Goal: Information Seeking & Learning: Find contact information

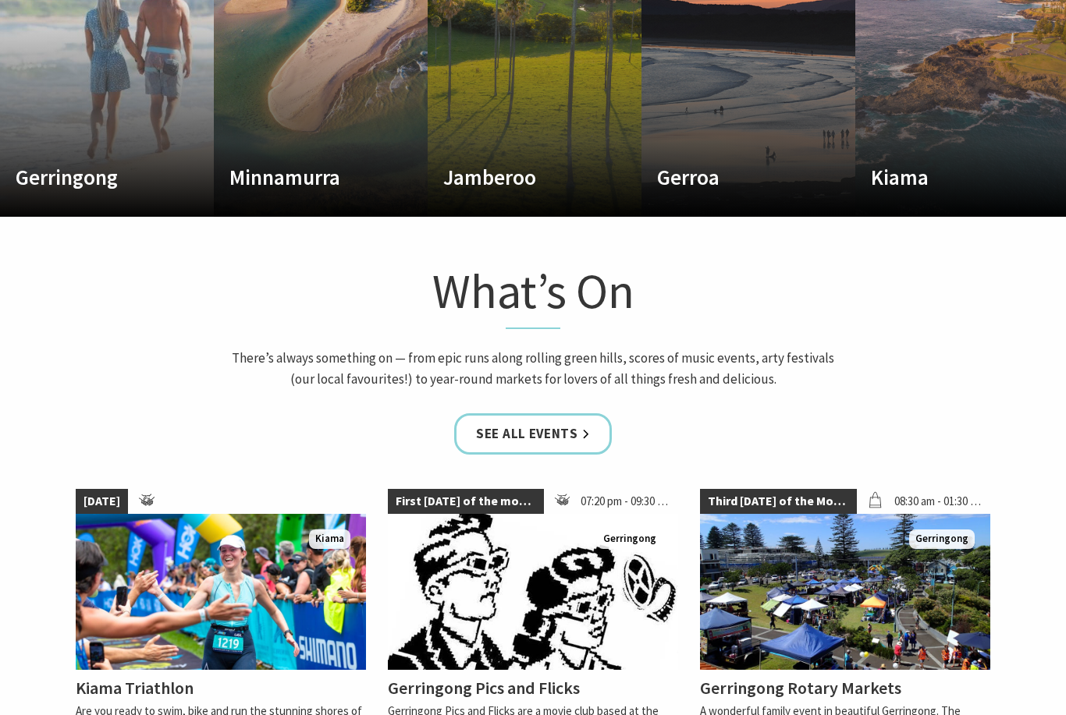
scroll to position [1046, 0]
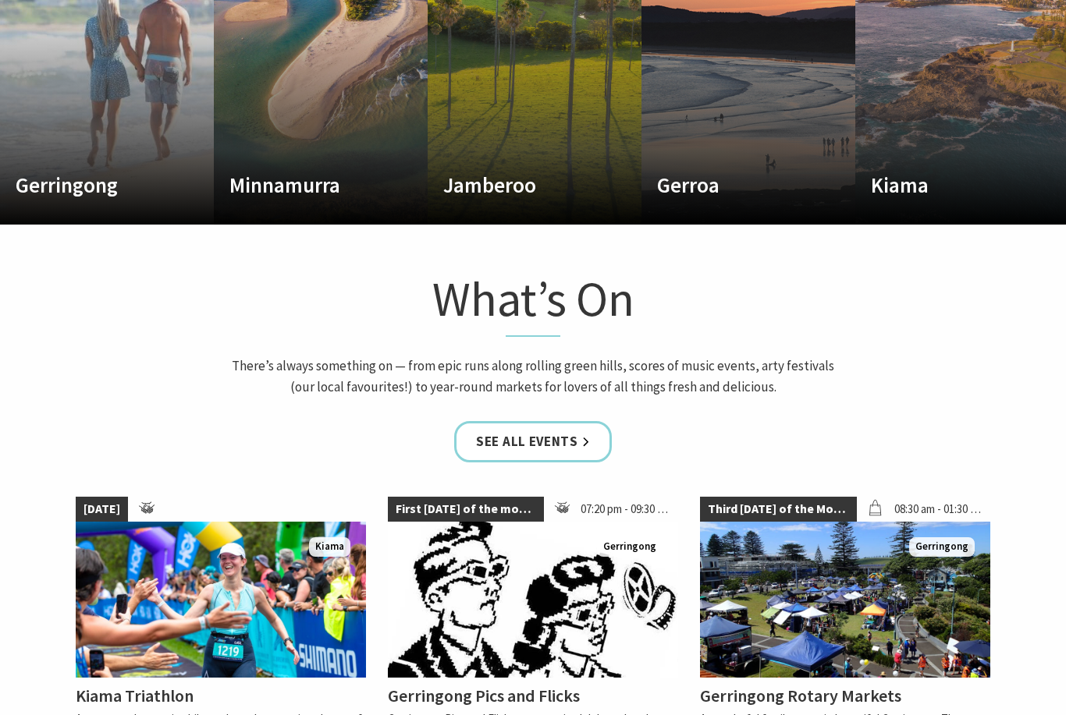
click at [910, 197] on h4 "Kiama" at bounding box center [946, 184] width 151 height 25
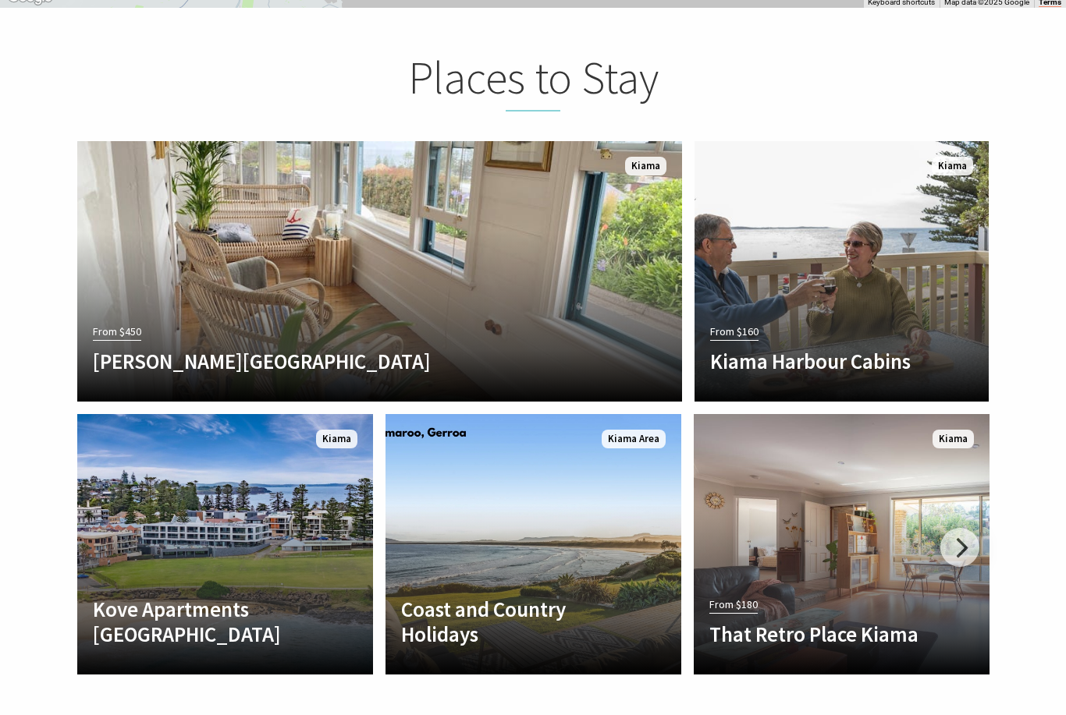
scroll to position [3438, 0]
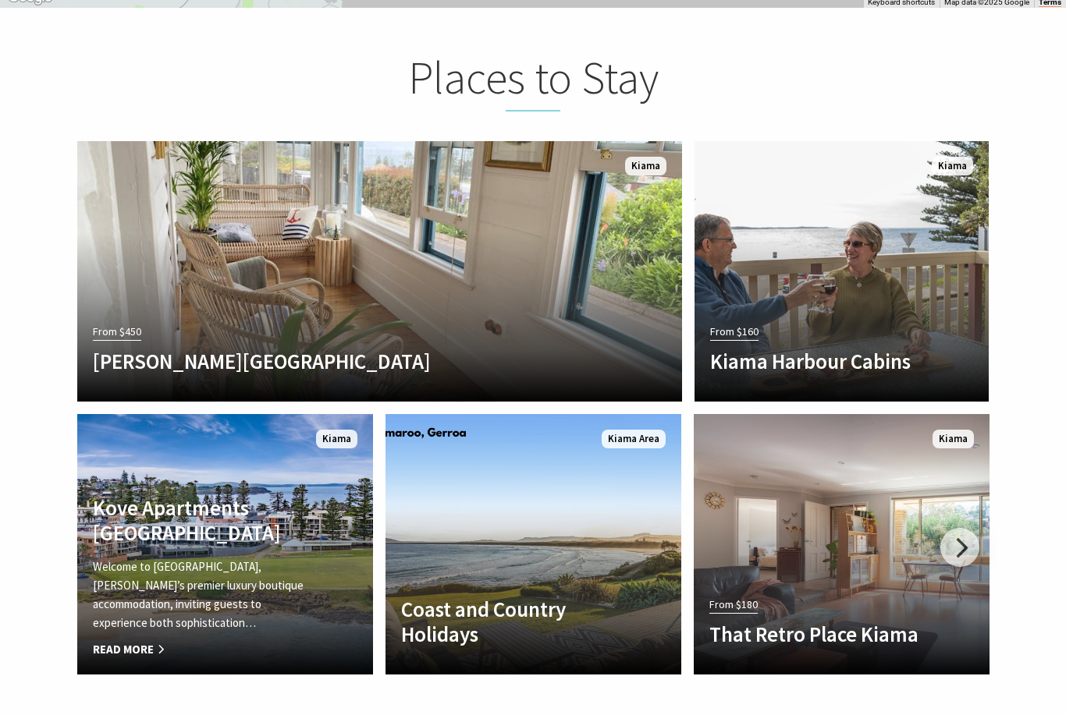
click at [104, 641] on span "Read More" at bounding box center [203, 650] width 220 height 19
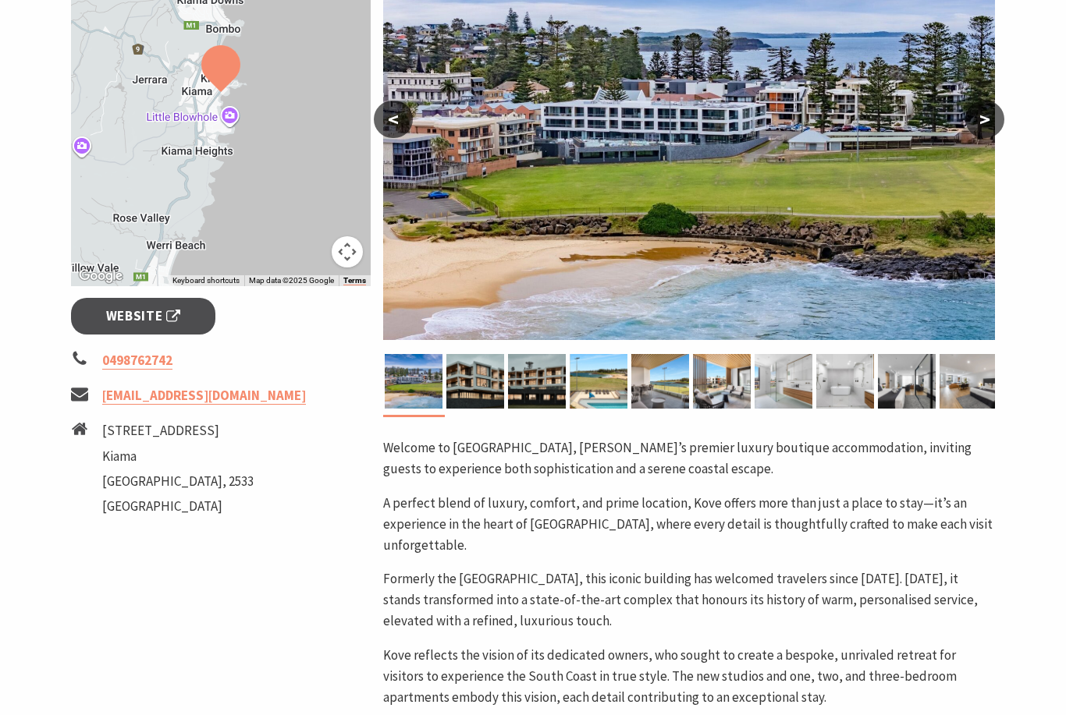
scroll to position [337, 0]
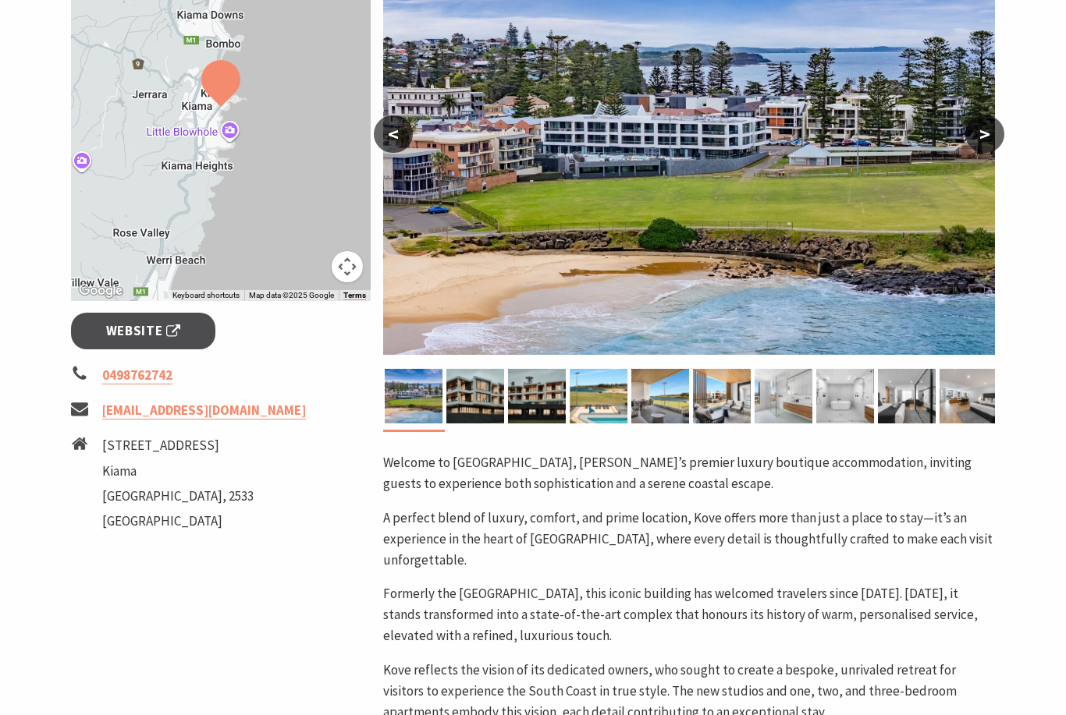
click at [474, 391] on img at bounding box center [475, 396] width 58 height 55
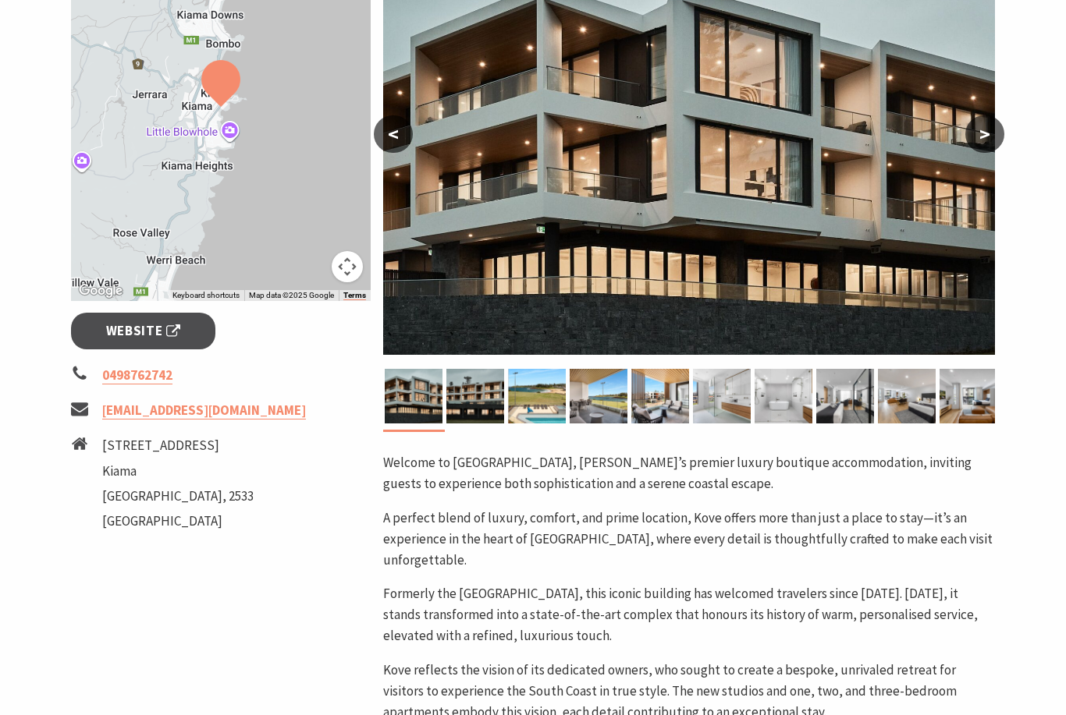
click at [996, 133] on button ">" at bounding box center [984, 133] width 39 height 37
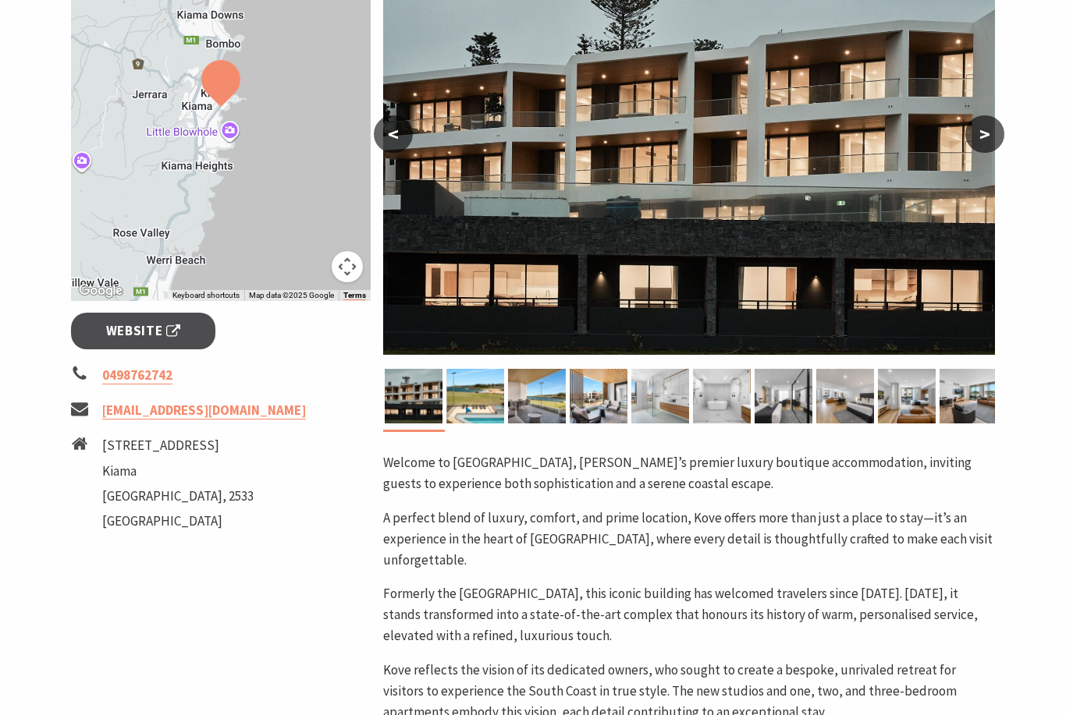
click at [986, 139] on button ">" at bounding box center [984, 133] width 39 height 37
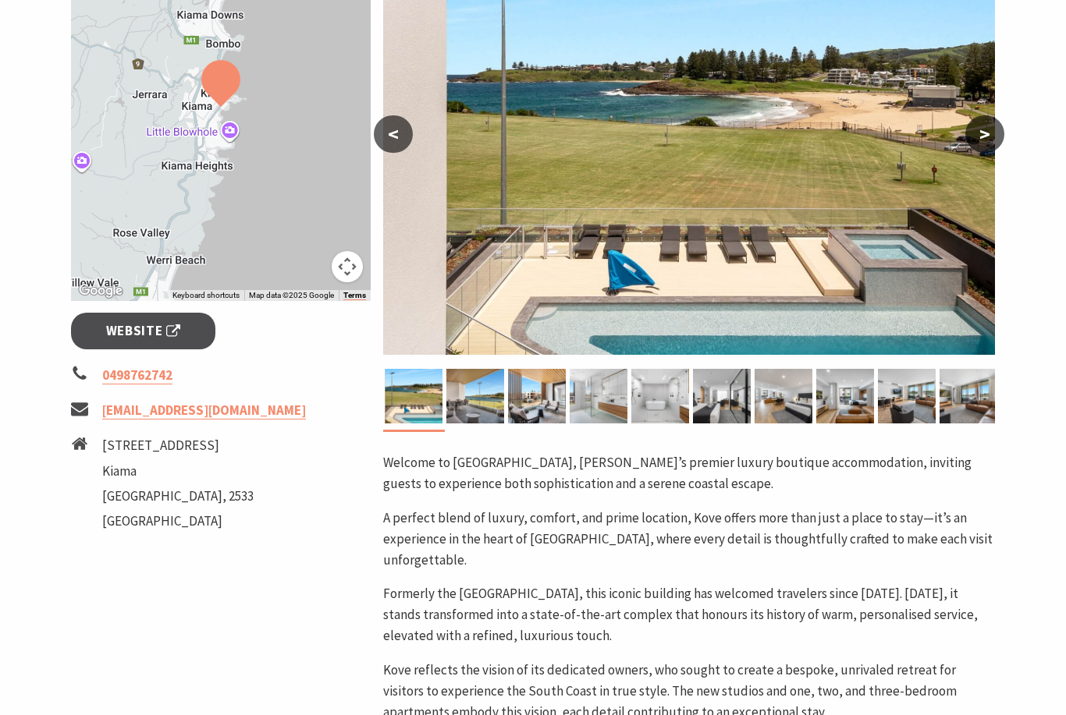
click at [976, 157] on img at bounding box center [689, 153] width 612 height 403
click at [991, 131] on button ">" at bounding box center [984, 133] width 39 height 37
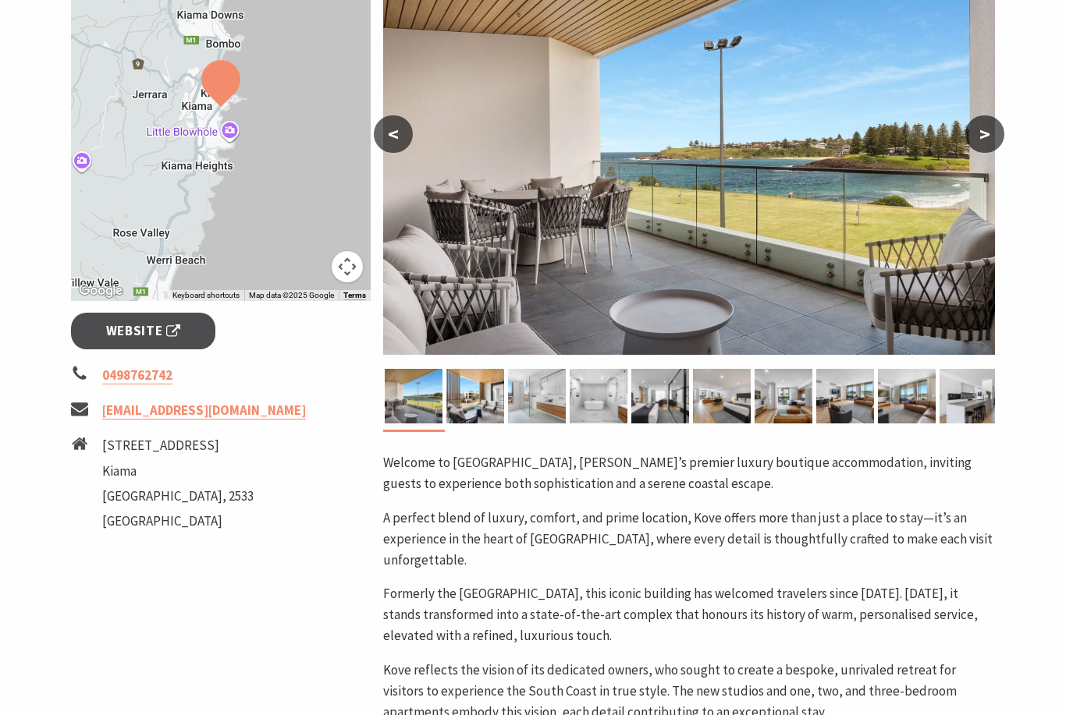
click at [982, 145] on button ">" at bounding box center [984, 133] width 39 height 37
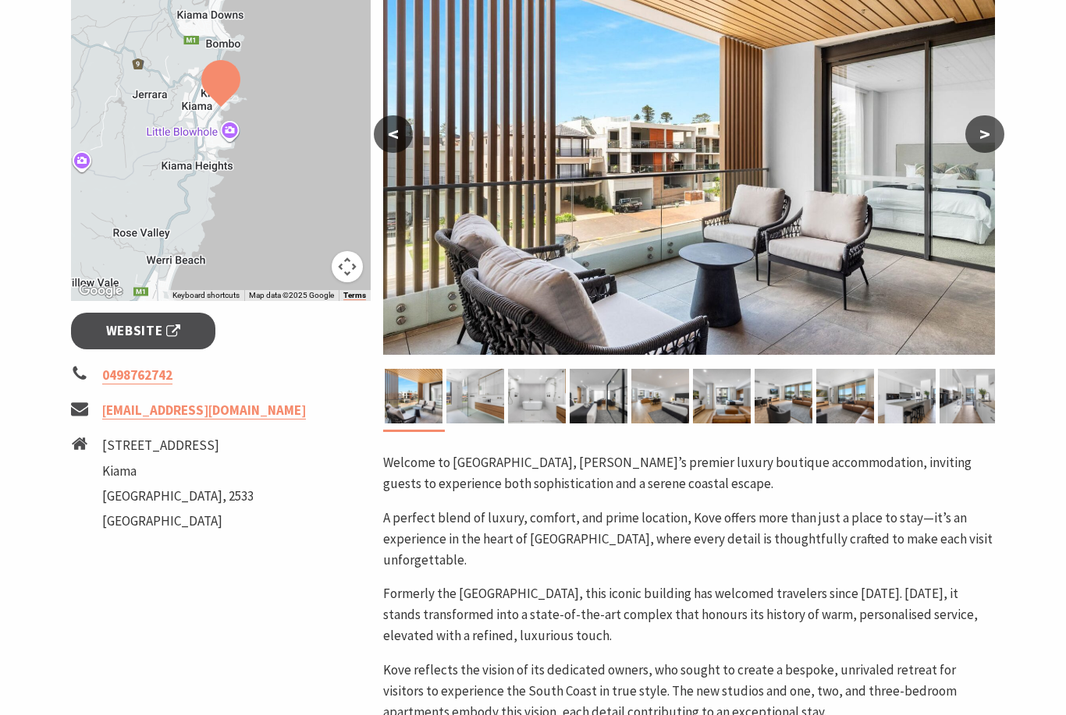
click at [977, 146] on button ">" at bounding box center [984, 133] width 39 height 37
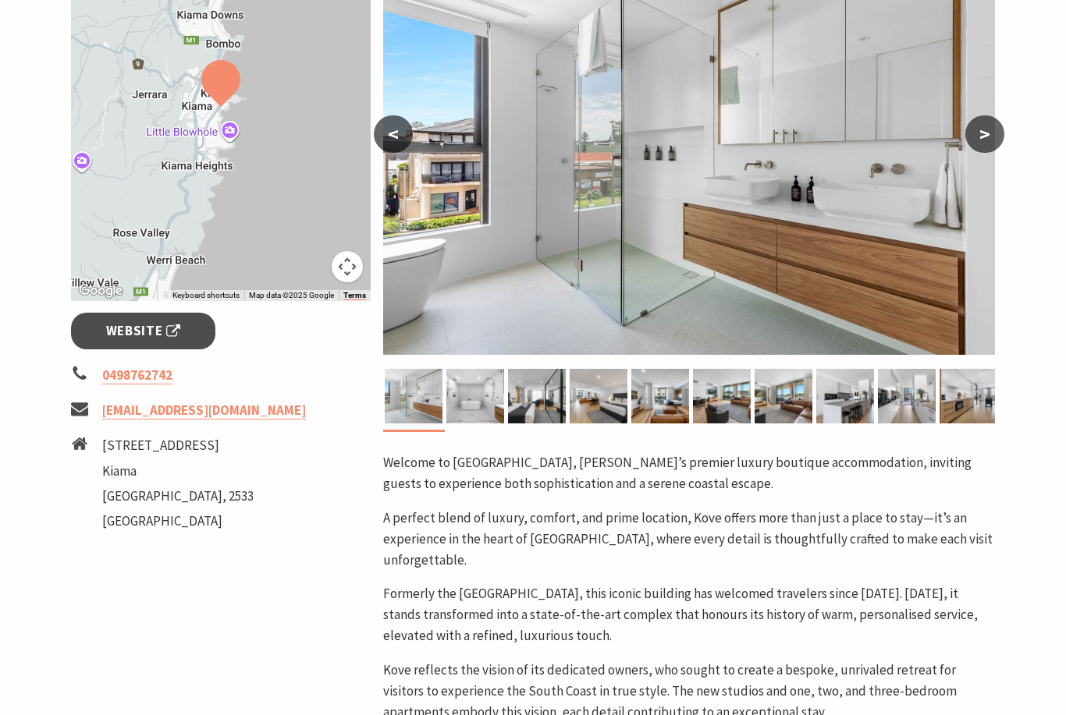
click at [964, 144] on img at bounding box center [689, 153] width 612 height 403
click at [989, 135] on button ">" at bounding box center [984, 133] width 39 height 37
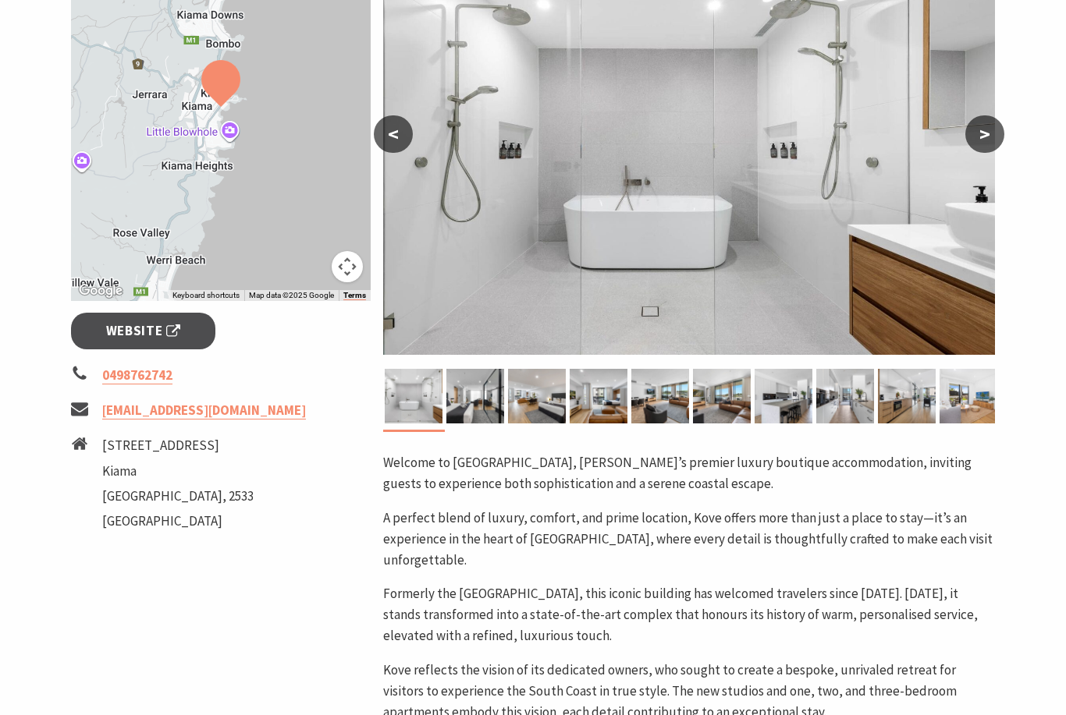
click at [981, 139] on button ">" at bounding box center [984, 133] width 39 height 37
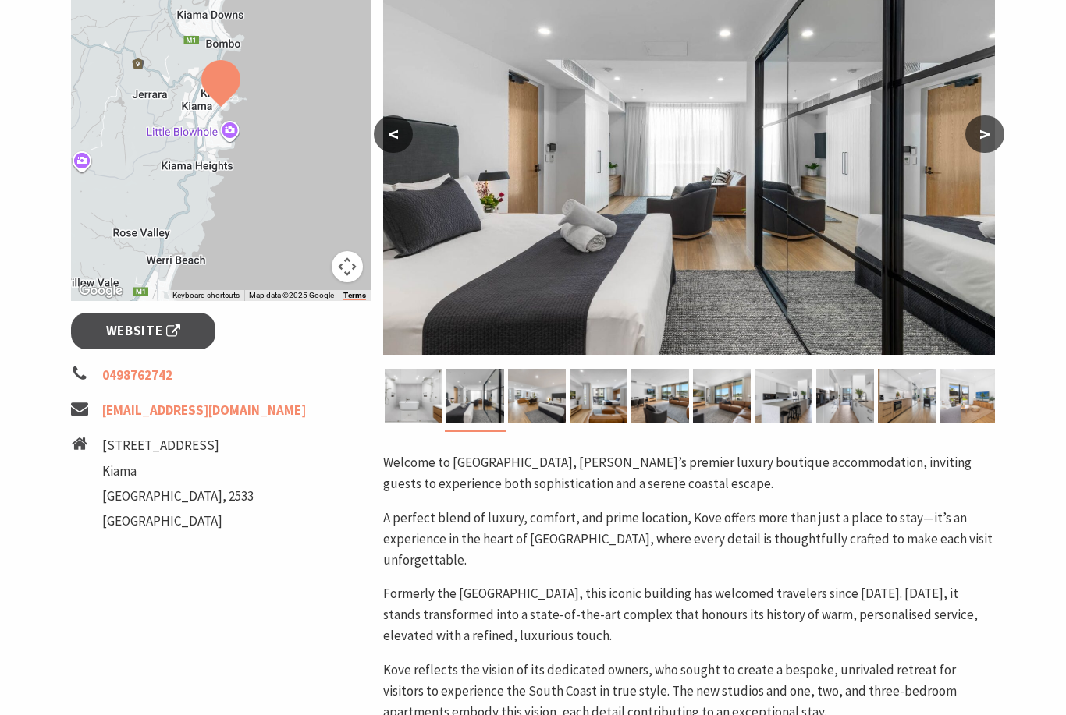
click at [978, 144] on button ">" at bounding box center [984, 133] width 39 height 37
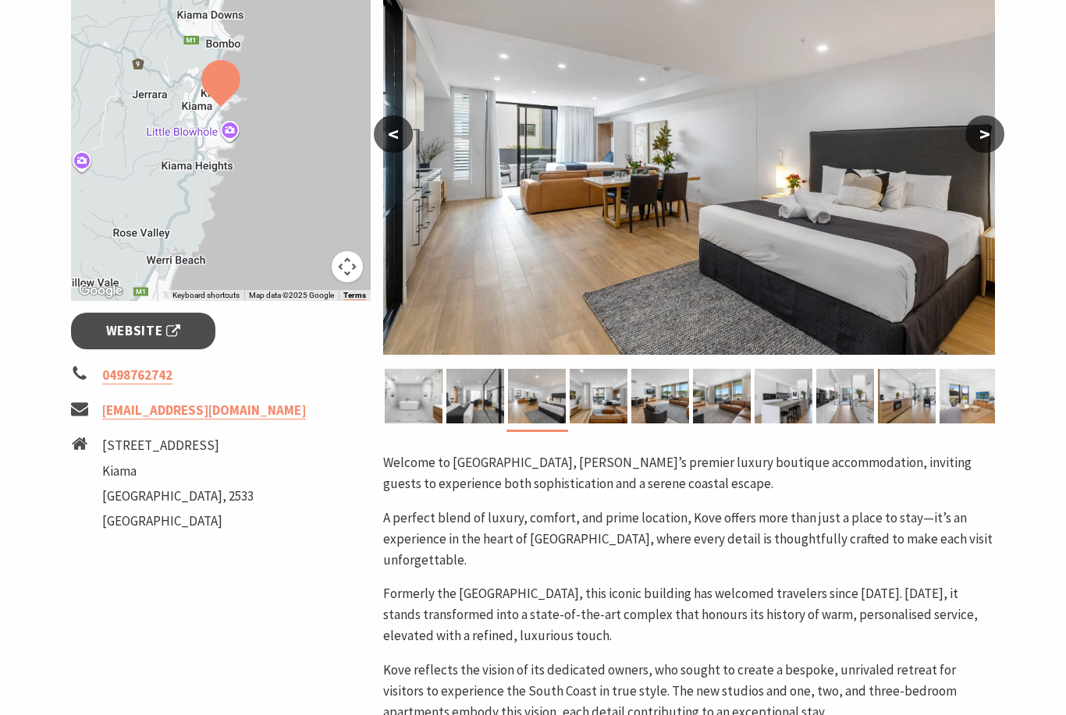
click at [973, 151] on img at bounding box center [689, 153] width 612 height 403
click at [990, 137] on button ">" at bounding box center [984, 133] width 39 height 37
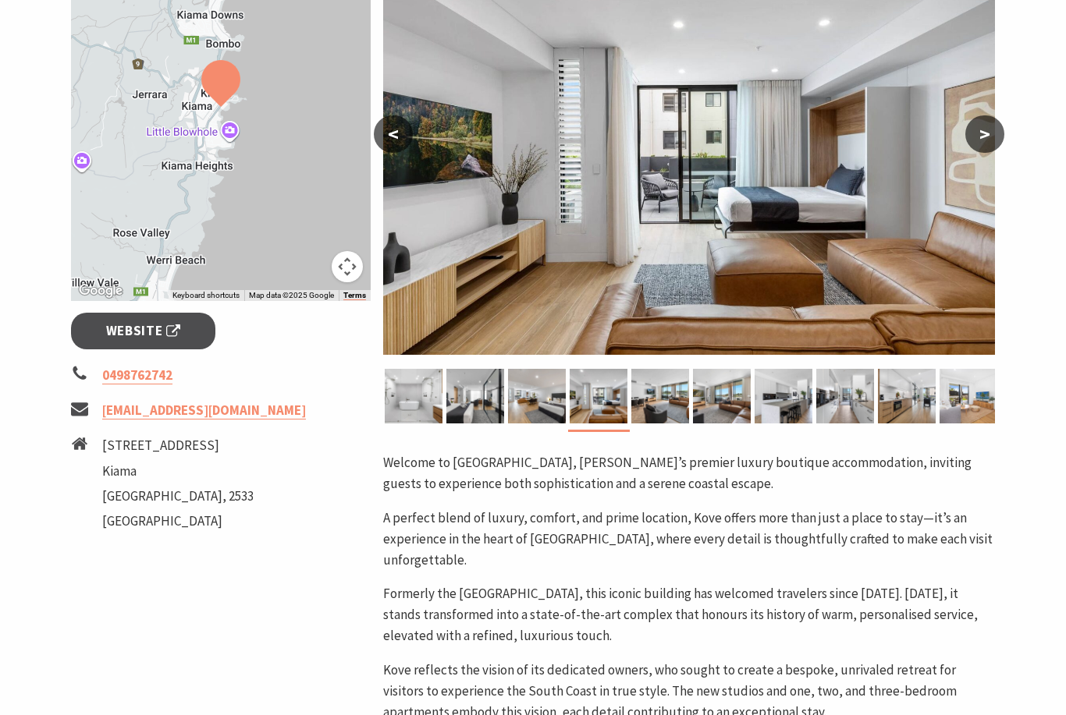
click at [980, 142] on button ">" at bounding box center [984, 133] width 39 height 37
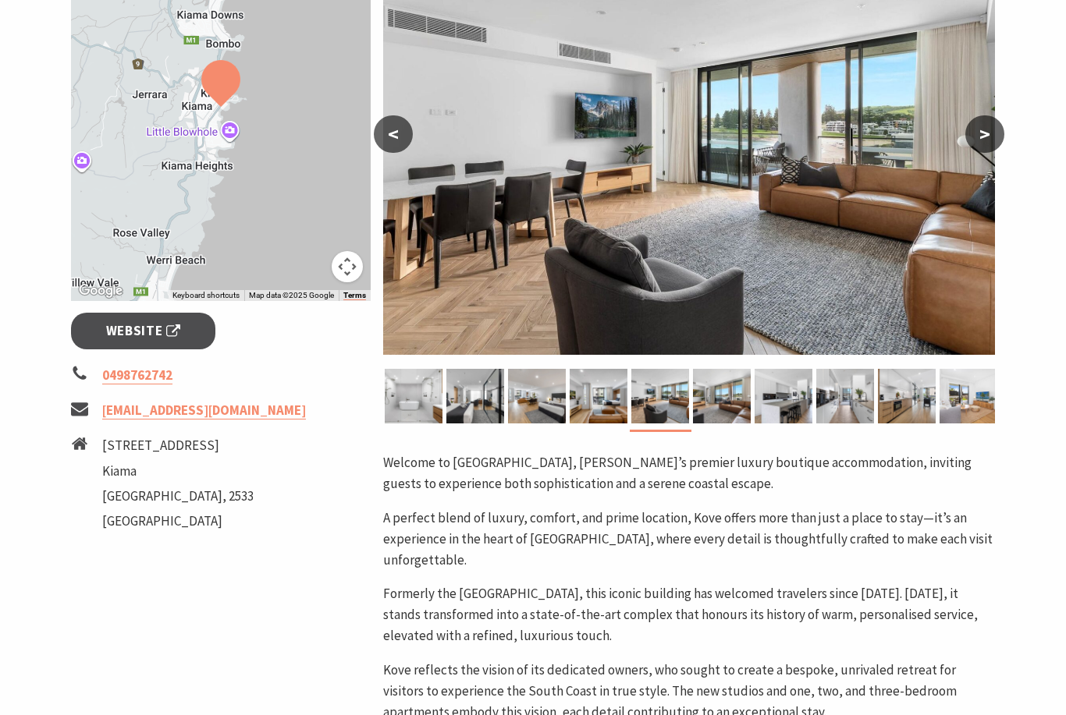
click at [989, 151] on button ">" at bounding box center [984, 133] width 39 height 37
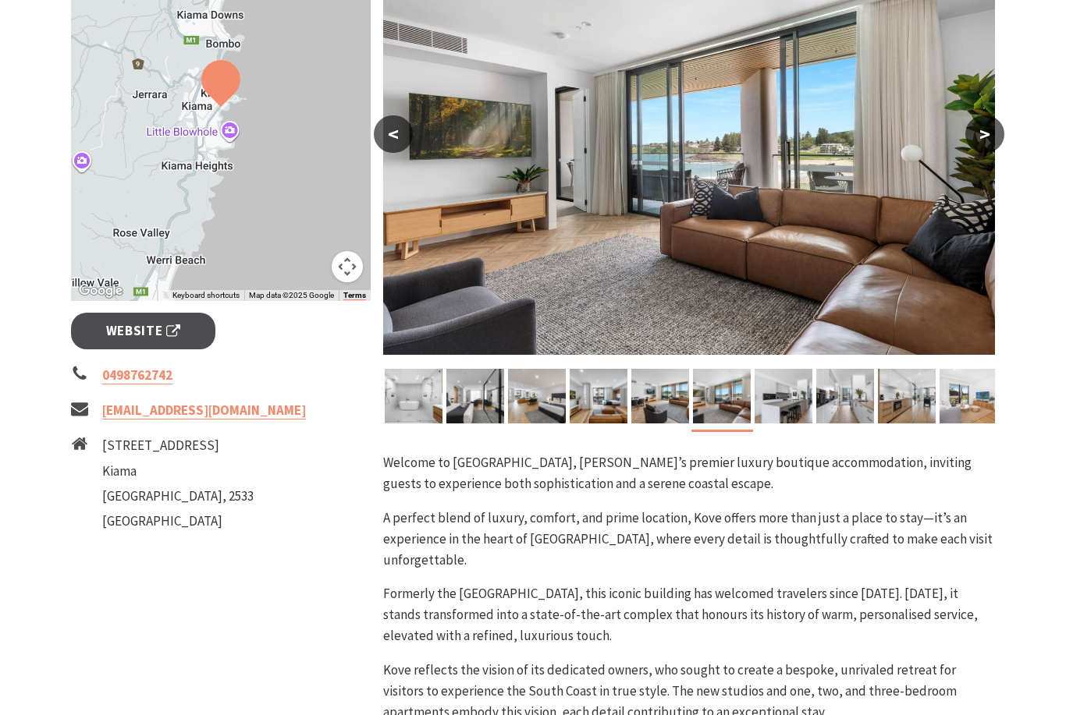
click at [975, 153] on img at bounding box center [689, 153] width 612 height 403
click at [982, 133] on button ">" at bounding box center [984, 133] width 39 height 37
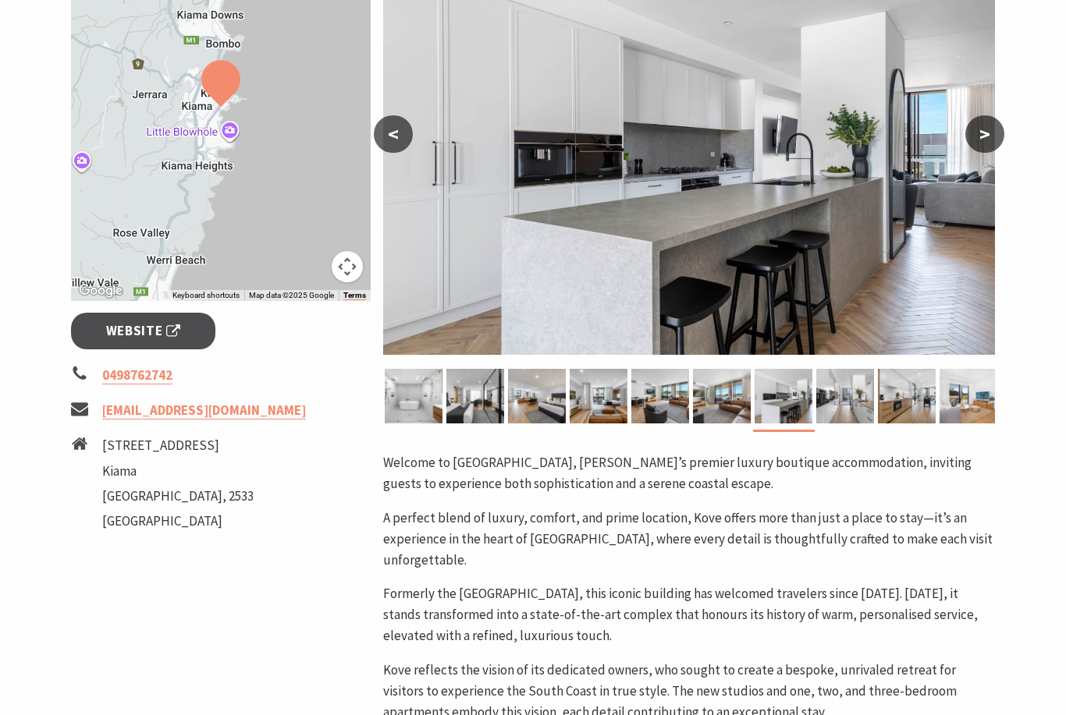
click at [971, 137] on button ">" at bounding box center [984, 133] width 39 height 37
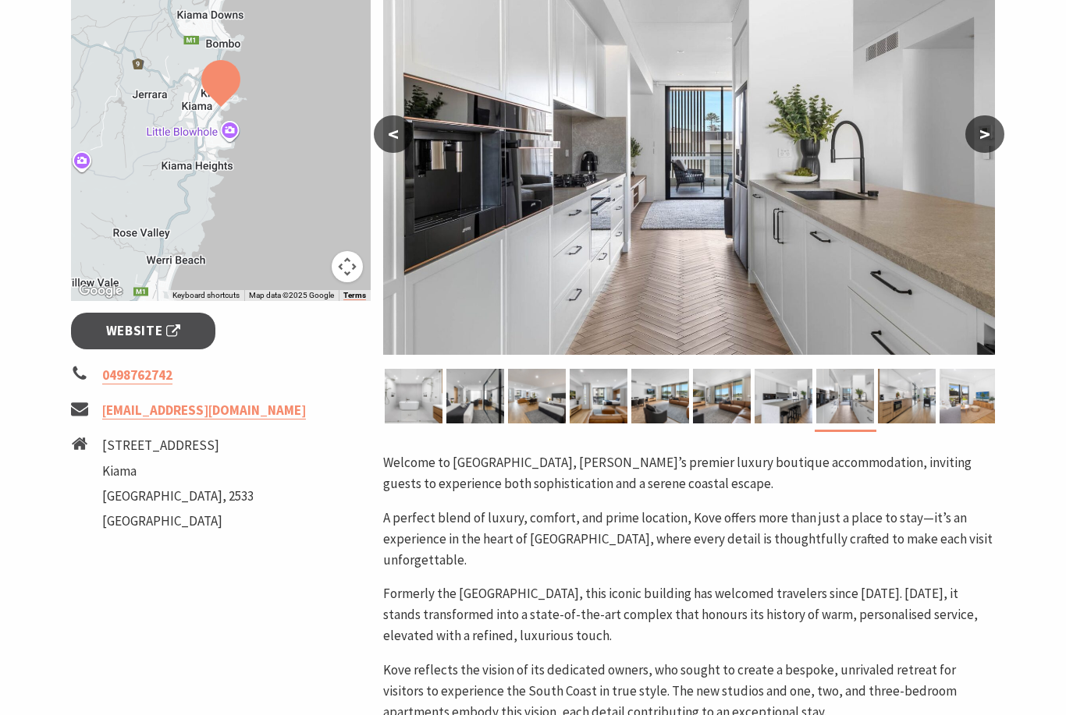
click at [967, 138] on button ">" at bounding box center [984, 133] width 39 height 37
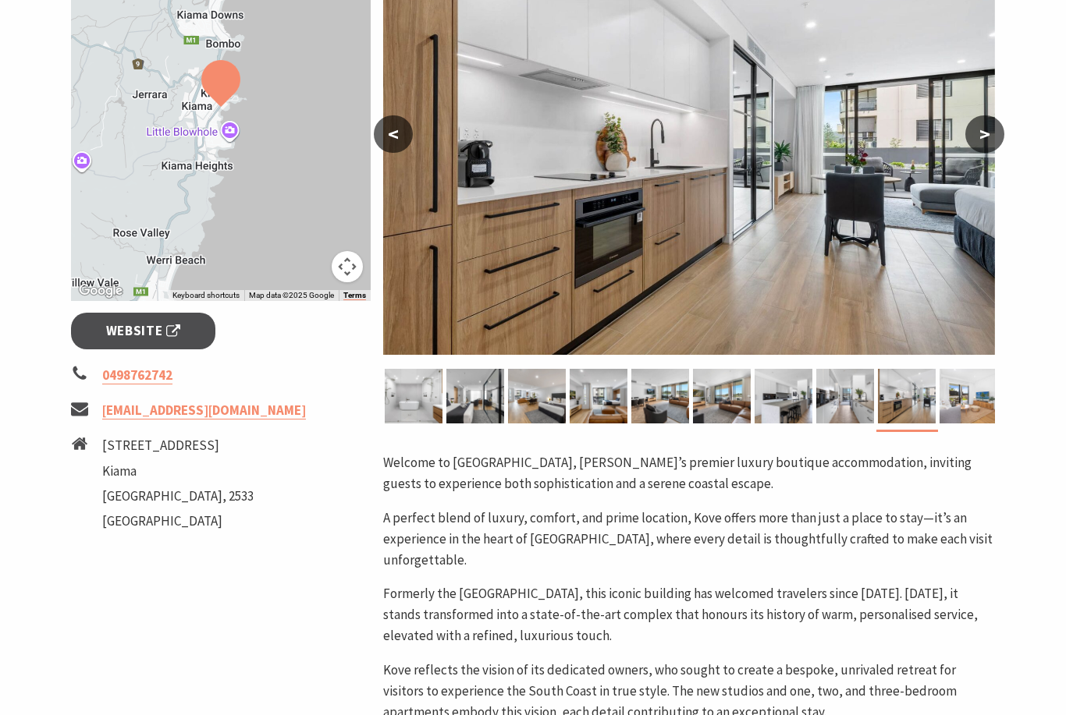
click at [971, 151] on img at bounding box center [689, 153] width 612 height 403
click at [985, 132] on button ">" at bounding box center [984, 133] width 39 height 37
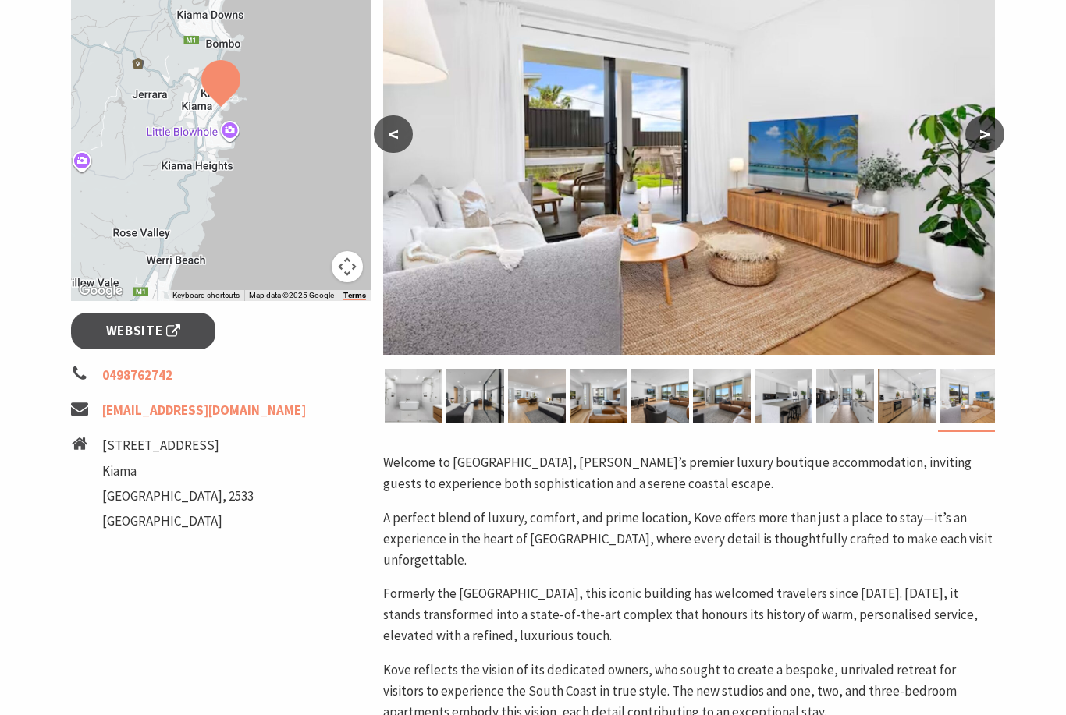
click at [981, 147] on button ">" at bounding box center [984, 133] width 39 height 37
click at [978, 143] on button ">" at bounding box center [984, 133] width 39 height 37
click at [975, 143] on button ">" at bounding box center [984, 133] width 39 height 37
click at [167, 407] on link "[EMAIL_ADDRESS][DOMAIN_NAME]" at bounding box center [204, 411] width 204 height 18
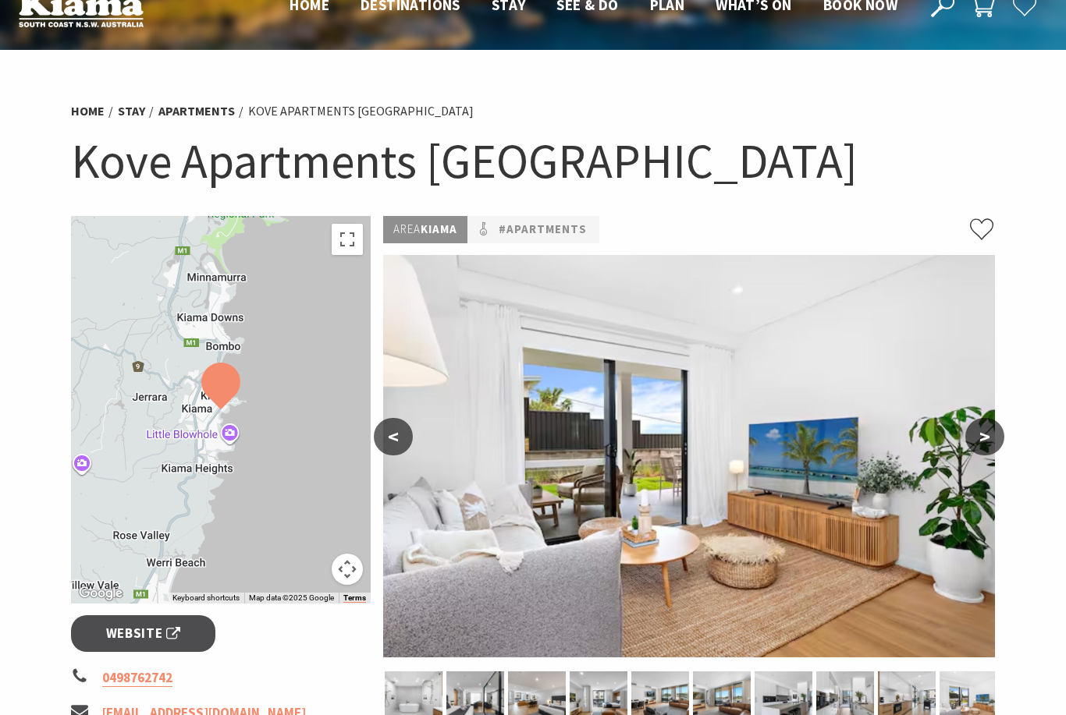
scroll to position [33, 0]
